Goal: Use online tool/utility: Utilize a website feature to perform a specific function

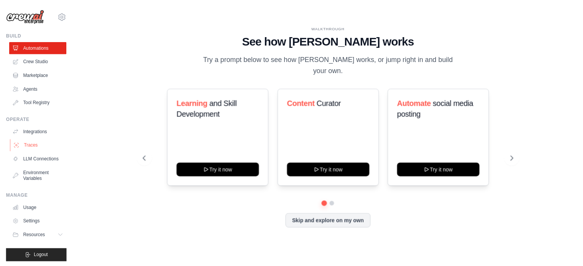
scroll to position [2, 0]
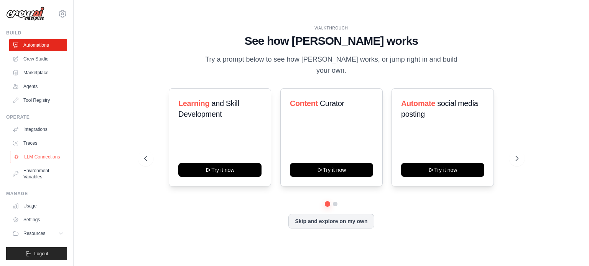
click at [43, 158] on link "LLM Connections" at bounding box center [39, 157] width 58 height 12
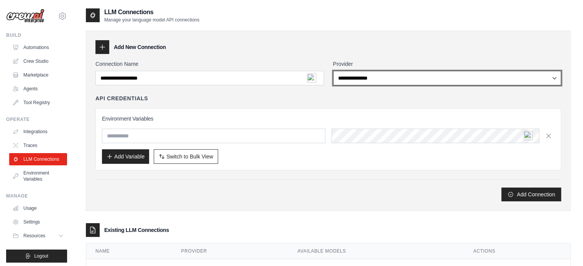
click at [373, 78] on select "**********" at bounding box center [447, 78] width 228 height 15
select select "*********"
click at [333, 71] on select "**********" at bounding box center [447, 78] width 228 height 15
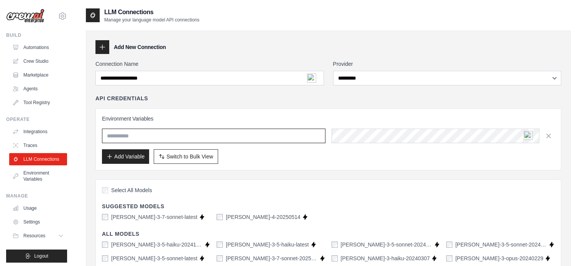
click at [121, 136] on input "text" at bounding box center [214, 136] width 224 height 15
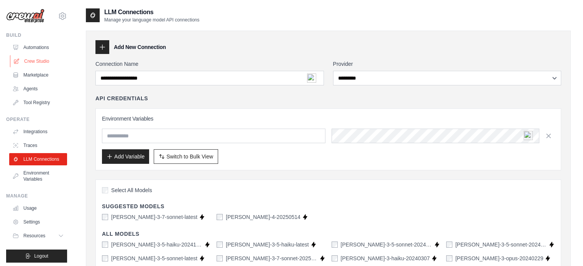
click at [38, 61] on link "Crew Studio" at bounding box center [39, 61] width 58 height 12
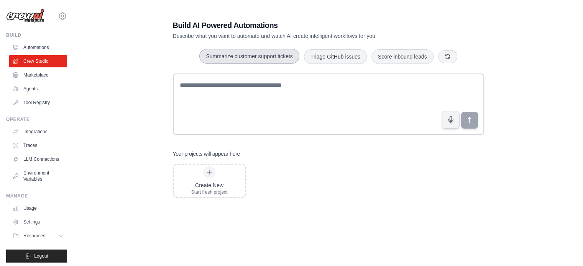
click at [263, 53] on button "Summarize customer support tickets" at bounding box center [249, 56] width 100 height 15
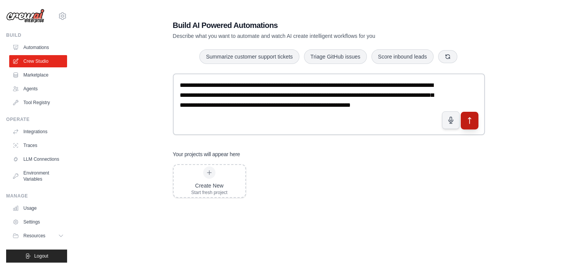
click at [472, 120] on icon "submit" at bounding box center [469, 121] width 8 height 8
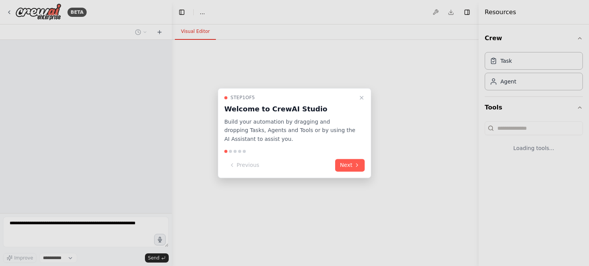
select select "****"
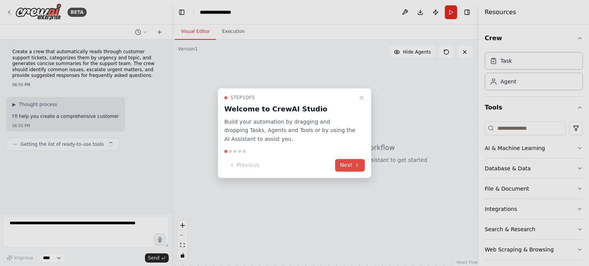
click at [350, 166] on button "Next" at bounding box center [350, 165] width 30 height 13
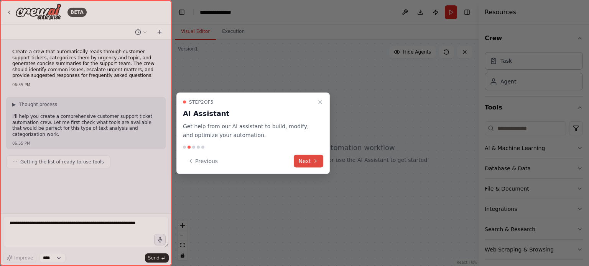
click at [311, 161] on button "Next" at bounding box center [309, 161] width 30 height 13
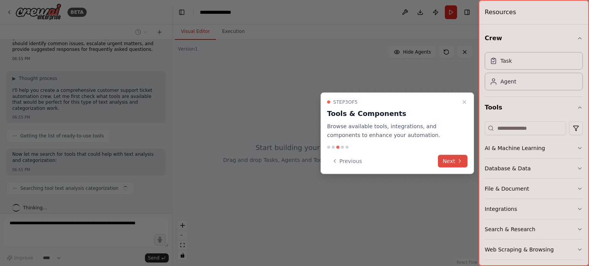
scroll to position [32, 0]
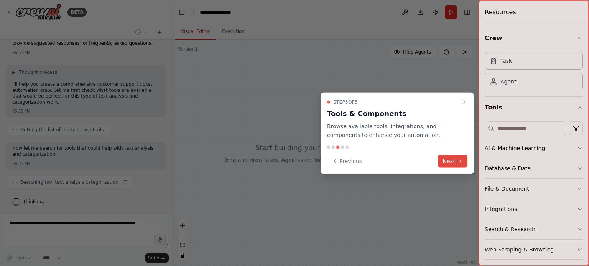
click at [452, 162] on button "Next" at bounding box center [453, 161] width 30 height 13
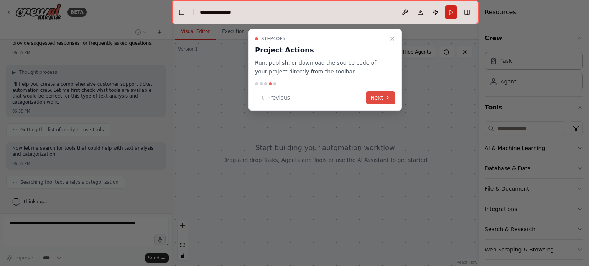
click at [386, 99] on icon at bounding box center [388, 98] width 6 height 6
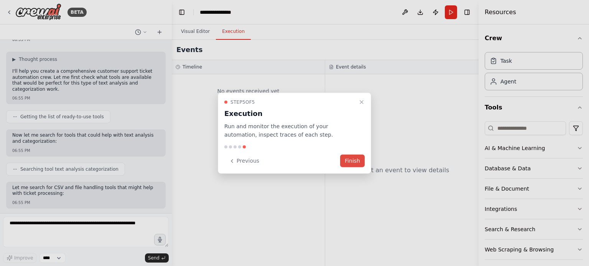
scroll to position [84, 0]
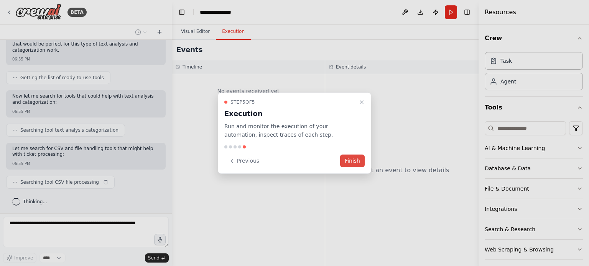
click at [350, 163] on button "Finish" at bounding box center [352, 161] width 25 height 13
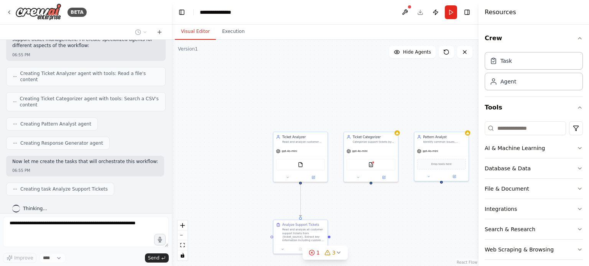
scroll to position [270, 0]
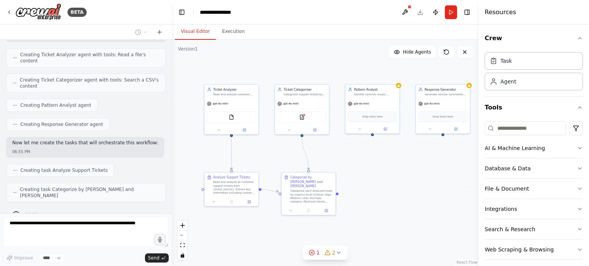
drag, startPoint x: 412, startPoint y: 212, endPoint x: 343, endPoint y: 165, distance: 83.8
click at [343, 165] on div ".deletable-edge-delete-btn { width: 20px; height: 20px; border: 0px solid #ffff…" at bounding box center [325, 153] width 307 height 227
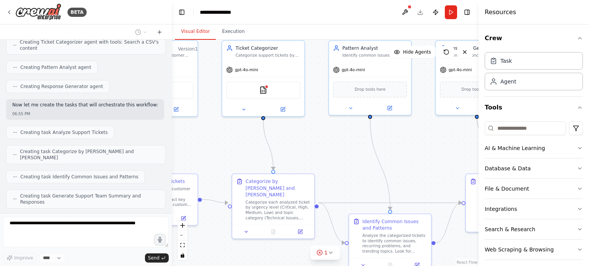
scroll to position [354, 0]
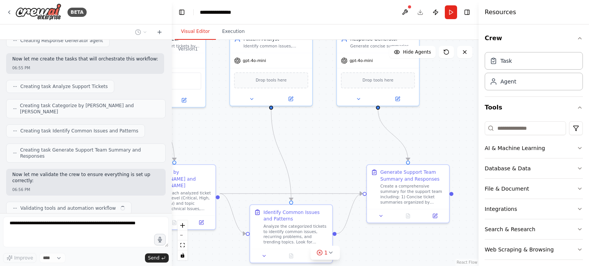
drag, startPoint x: 436, startPoint y: 161, endPoint x: 327, endPoint y: 151, distance: 109.3
click at [327, 151] on div ".deletable-edge-delete-btn { width: 20px; height: 20px; border: 0px solid #ffff…" at bounding box center [325, 153] width 307 height 227
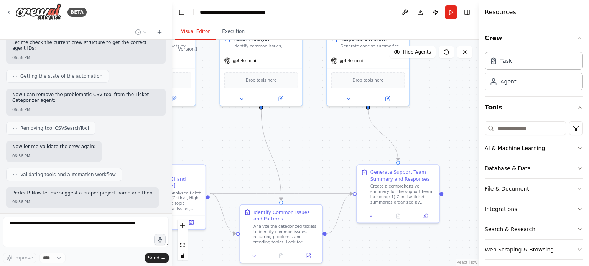
scroll to position [590, 0]
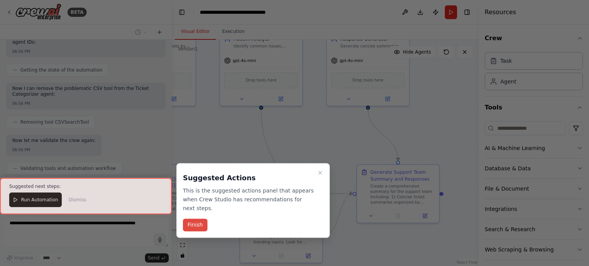
click at [197, 219] on button "Finish" at bounding box center [195, 225] width 25 height 13
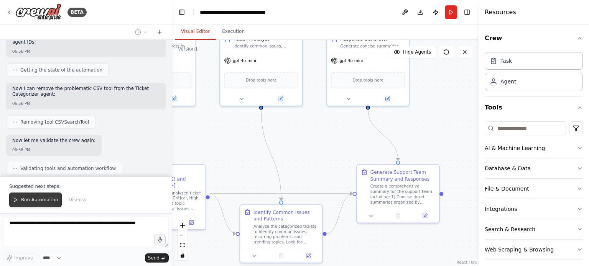
click at [46, 201] on span "Run Automation" at bounding box center [39, 200] width 37 height 6
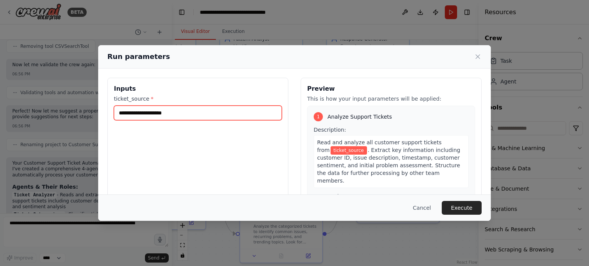
click at [152, 113] on input "ticket_source *" at bounding box center [198, 113] width 168 height 15
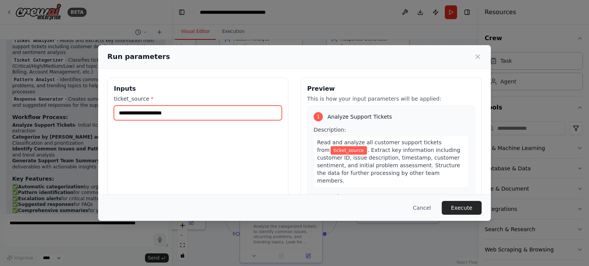
scroll to position [826, 0]
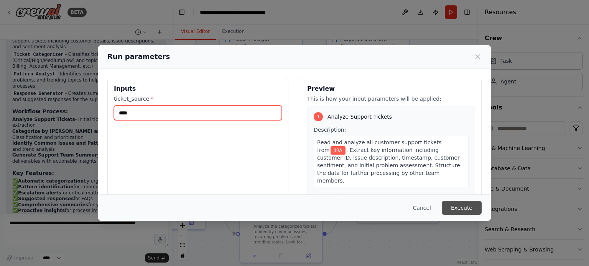
type input "****"
click at [462, 210] on button "Execute" at bounding box center [462, 208] width 40 height 14
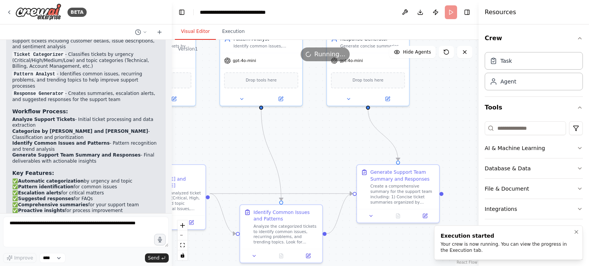
click at [457, 253] on div "Your crew is now running. You can view the progress in the Execution tab." at bounding box center [507, 248] width 133 height 12
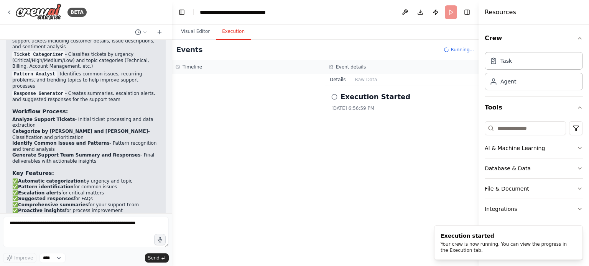
click at [234, 31] on button "Execution" at bounding box center [233, 32] width 35 height 16
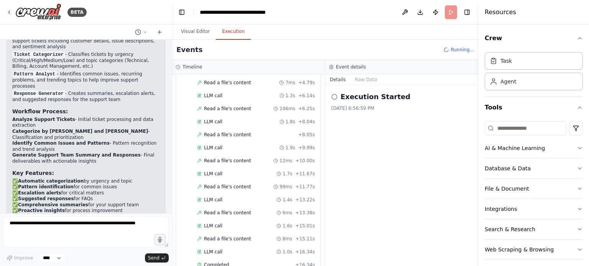
scroll to position [199, 0]
